Goal: Find specific page/section: Find specific page/section

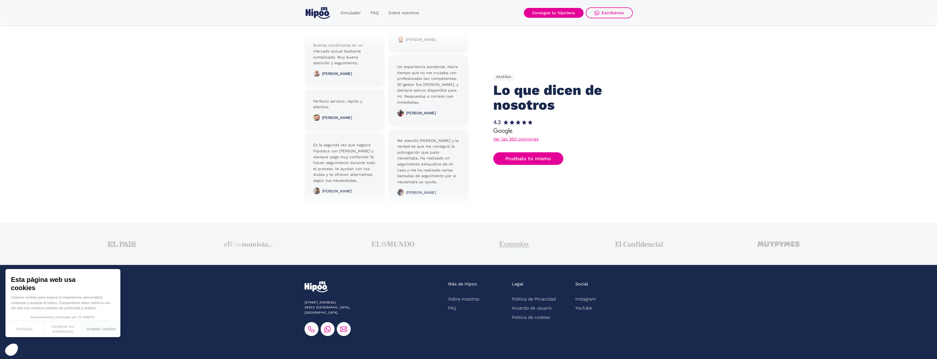
scroll to position [1256, 0]
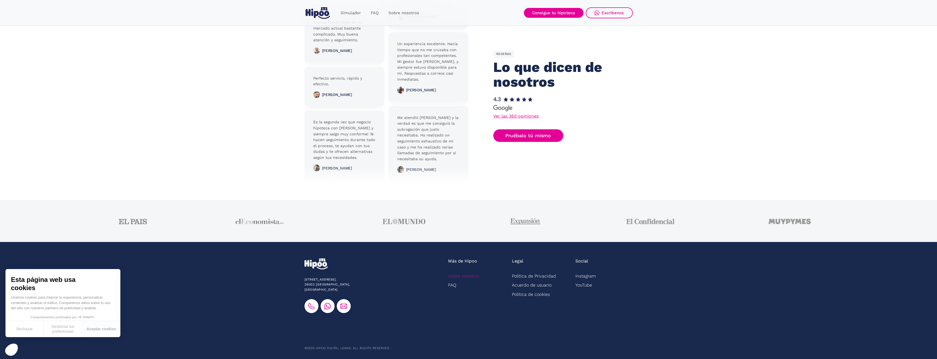
click at [459, 274] on link "Sobre nosotros" at bounding box center [463, 276] width 31 height 9
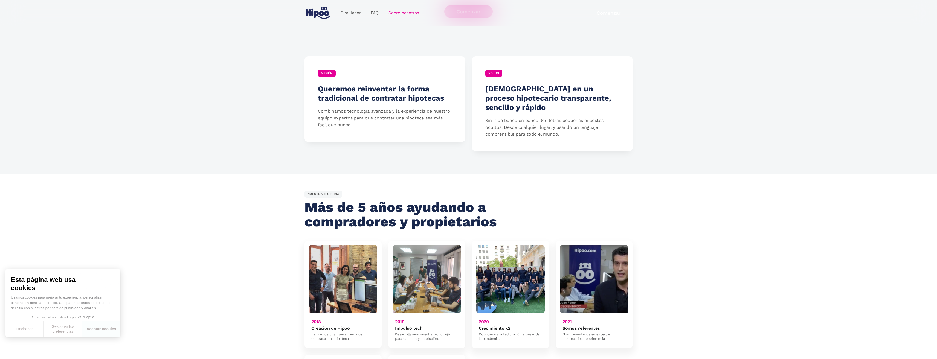
scroll to position [292, 0]
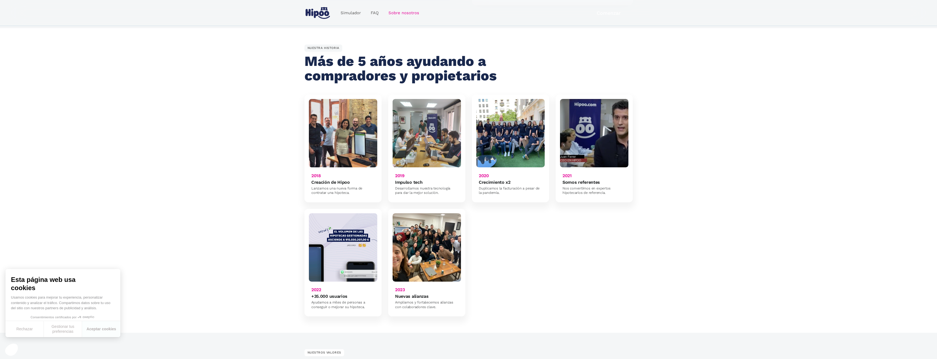
click at [414, 245] on img at bounding box center [427, 247] width 68 height 68
click at [400, 287] on h6 "2023" at bounding box center [400, 289] width 10 height 5
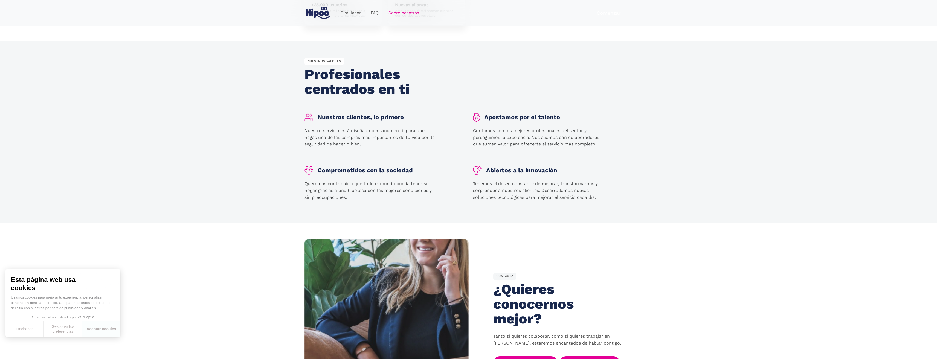
scroll to position [730, 0]
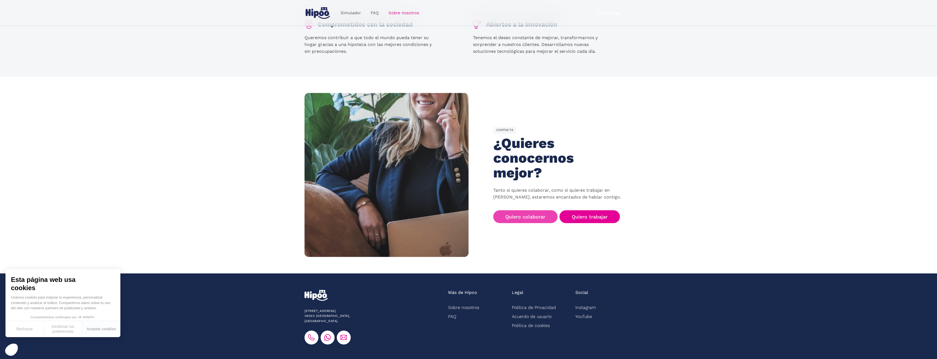
click at [522, 210] on link "Quiero colaborar" at bounding box center [525, 216] width 65 height 13
click at [593, 210] on link "Quiero trabajar" at bounding box center [589, 216] width 60 height 13
click at [594, 210] on link "Quiero trabajar" at bounding box center [589, 216] width 60 height 13
click at [605, 210] on link "Quiero trabajar" at bounding box center [589, 216] width 60 height 13
click at [21, 329] on button "Rechazar" at bounding box center [24, 329] width 38 height 16
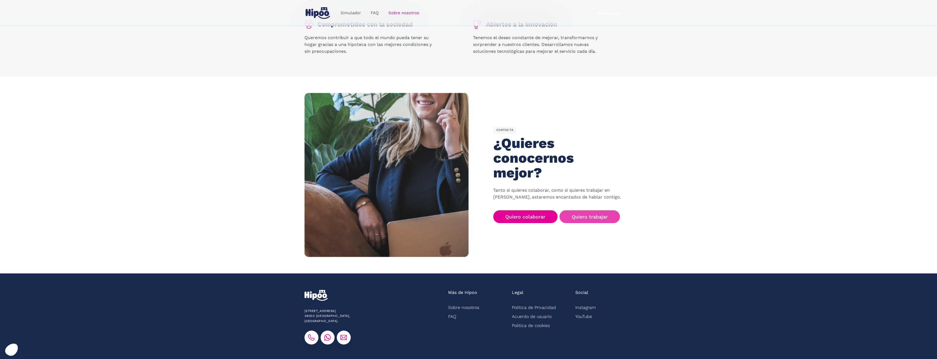
click at [586, 210] on link "Quiero trabajar" at bounding box center [589, 216] width 60 height 13
click at [597, 210] on link "Quiero trabajar" at bounding box center [589, 216] width 60 height 13
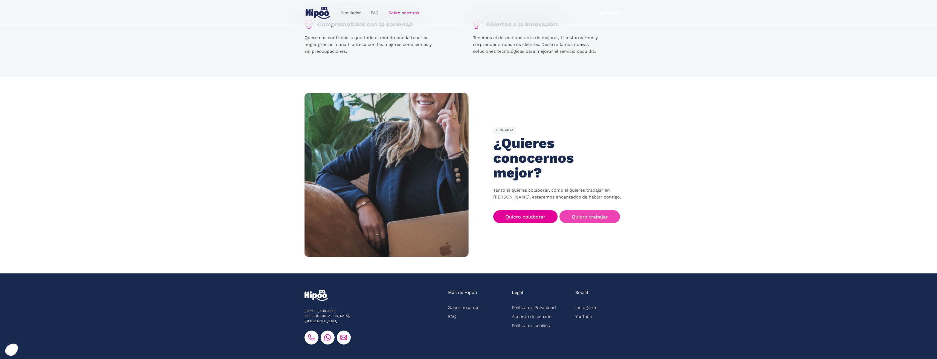
click at [597, 210] on link "Quiero trabajar" at bounding box center [589, 216] width 60 height 13
click at [596, 210] on link "Quiero trabajar" at bounding box center [589, 216] width 60 height 13
click at [589, 210] on link "Quiero trabajar" at bounding box center [589, 216] width 60 height 13
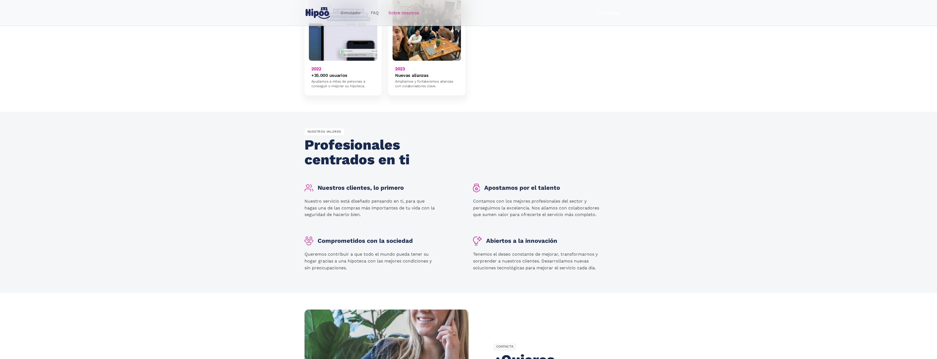
scroll to position [745, 0]
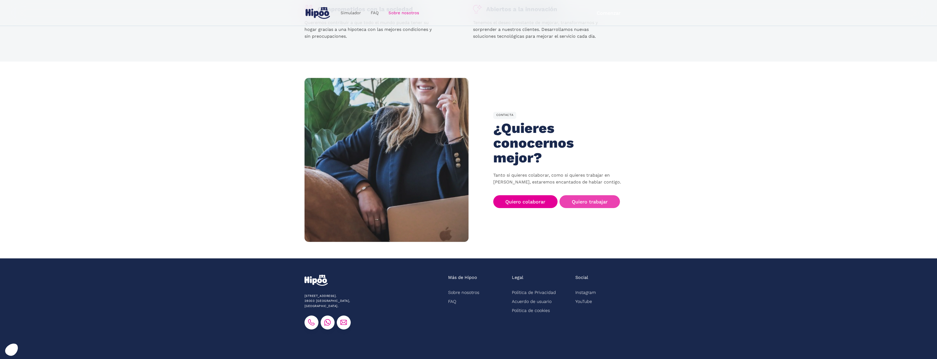
click at [603, 195] on link "Quiero trabajar" at bounding box center [589, 201] width 60 height 13
click at [584, 195] on link "Quiero trabajar" at bounding box center [589, 201] width 60 height 13
click at [582, 195] on link "Quiero trabajar" at bounding box center [589, 201] width 60 height 13
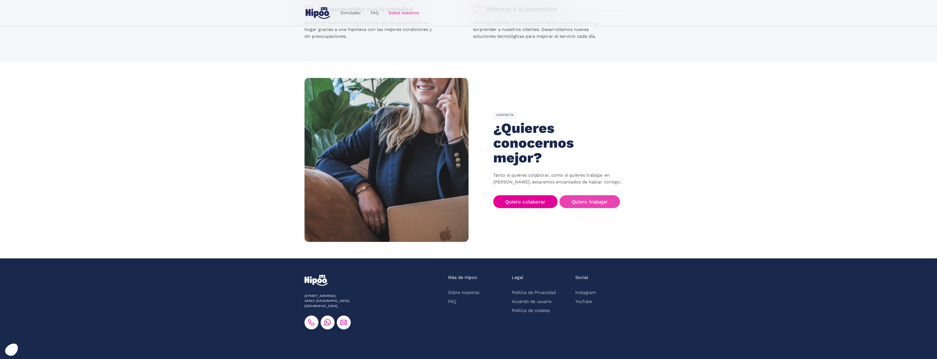
click at [603, 195] on link "Quiero trabajar" at bounding box center [589, 201] width 60 height 13
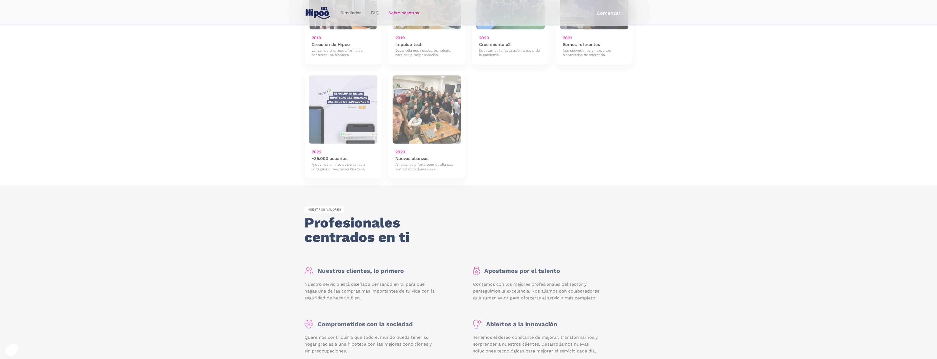
scroll to position [745, 0]
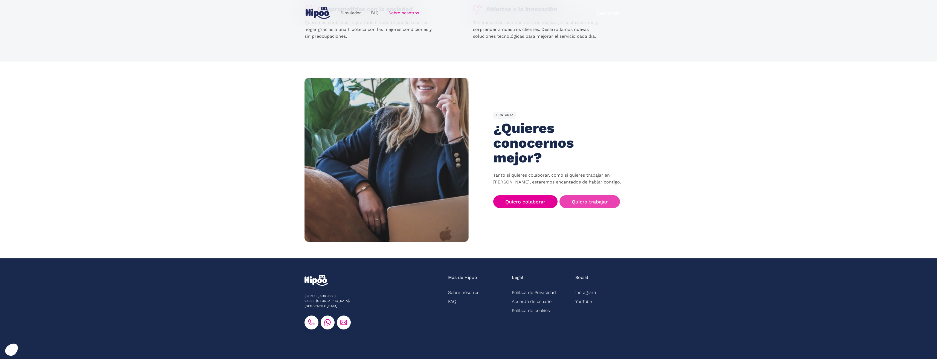
click at [589, 195] on link "Quiero trabajar" at bounding box center [589, 201] width 60 height 13
click at [581, 195] on link "Quiero trabajar" at bounding box center [589, 201] width 60 height 13
click at [601, 195] on link "Quiero trabajar" at bounding box center [589, 201] width 60 height 13
click at [593, 195] on link "Quiero trabajar" at bounding box center [589, 201] width 60 height 13
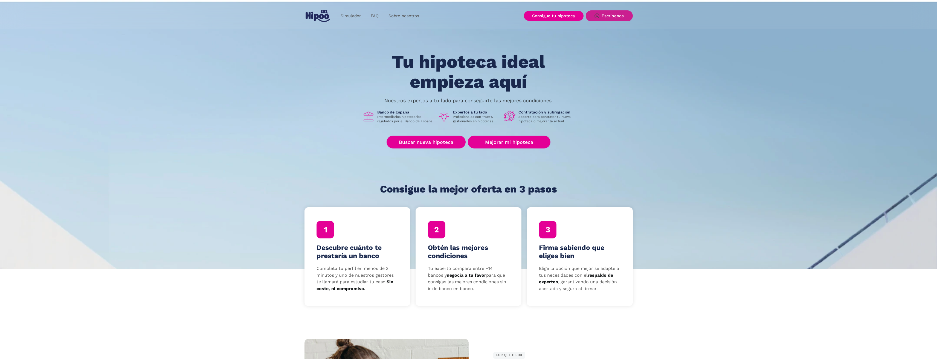
click at [607, 17] on div "Escríbenos" at bounding box center [613, 15] width 22 height 5
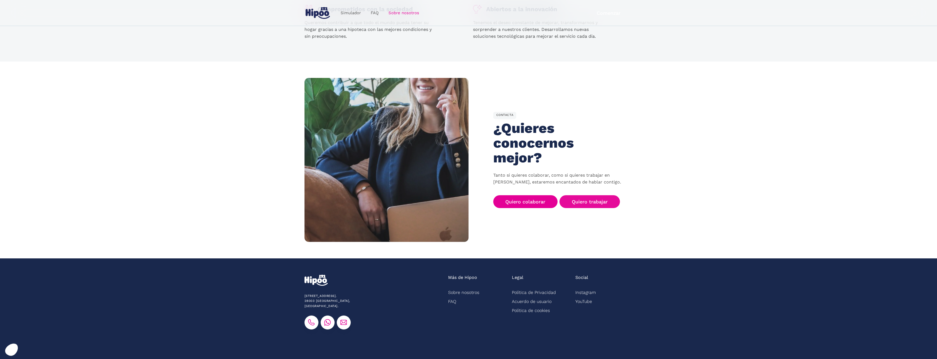
click at [597, 195] on link "Quiero trabajar" at bounding box center [589, 201] width 60 height 13
